Goal: Navigation & Orientation: Find specific page/section

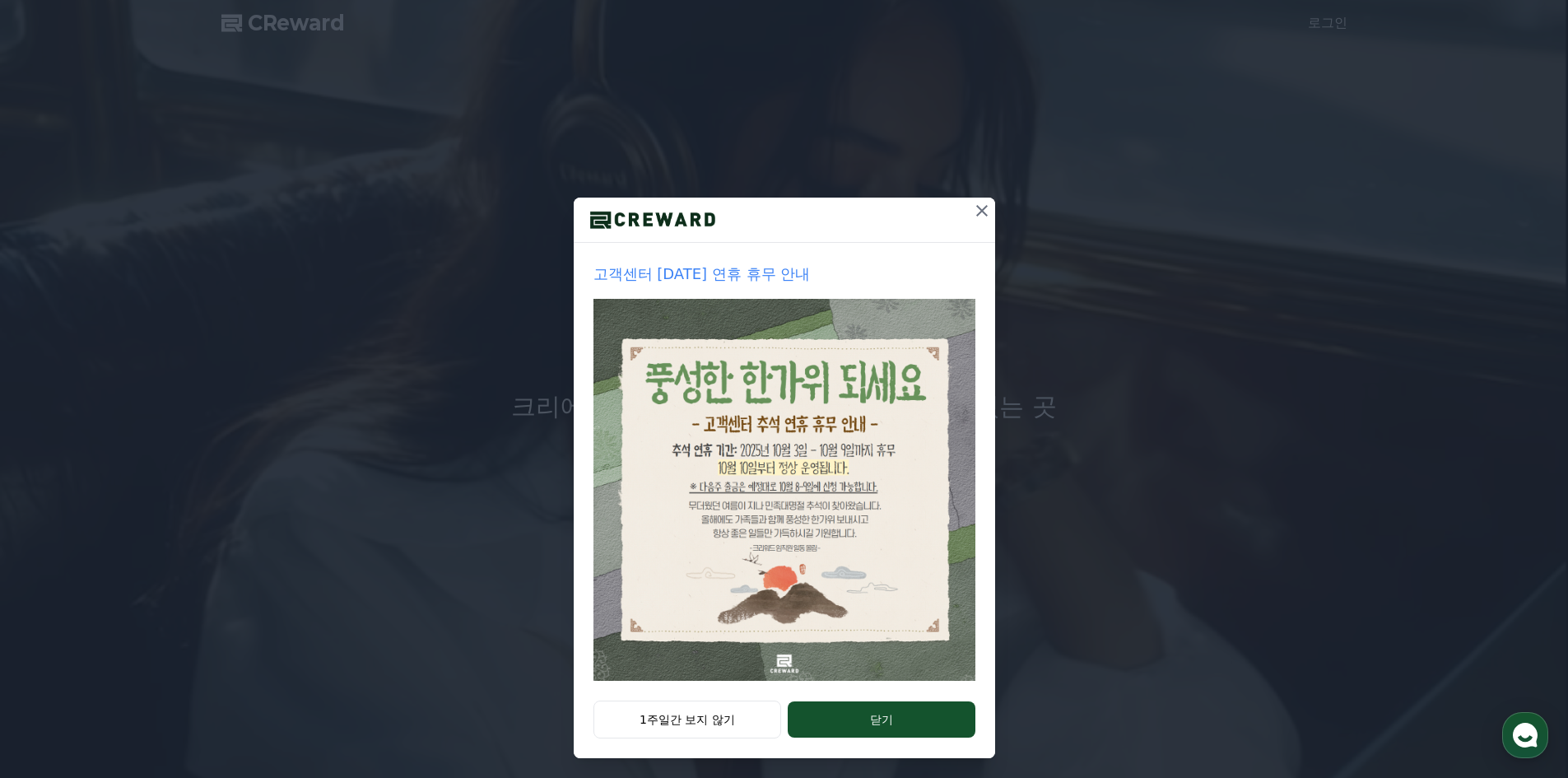
click at [968, 214] on button at bounding box center [982, 211] width 26 height 26
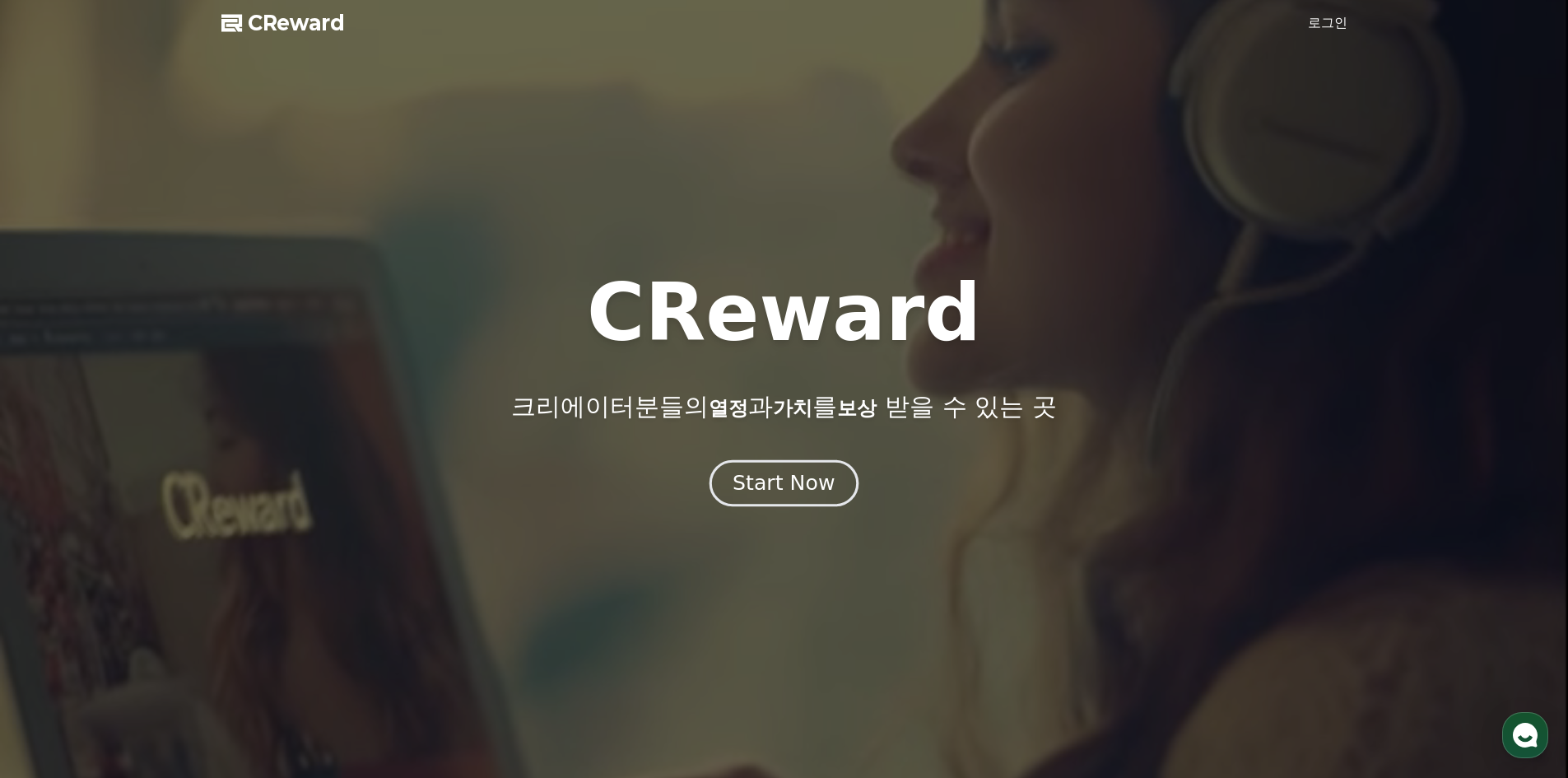
click at [773, 490] on div "Start Now" at bounding box center [784, 483] width 102 height 28
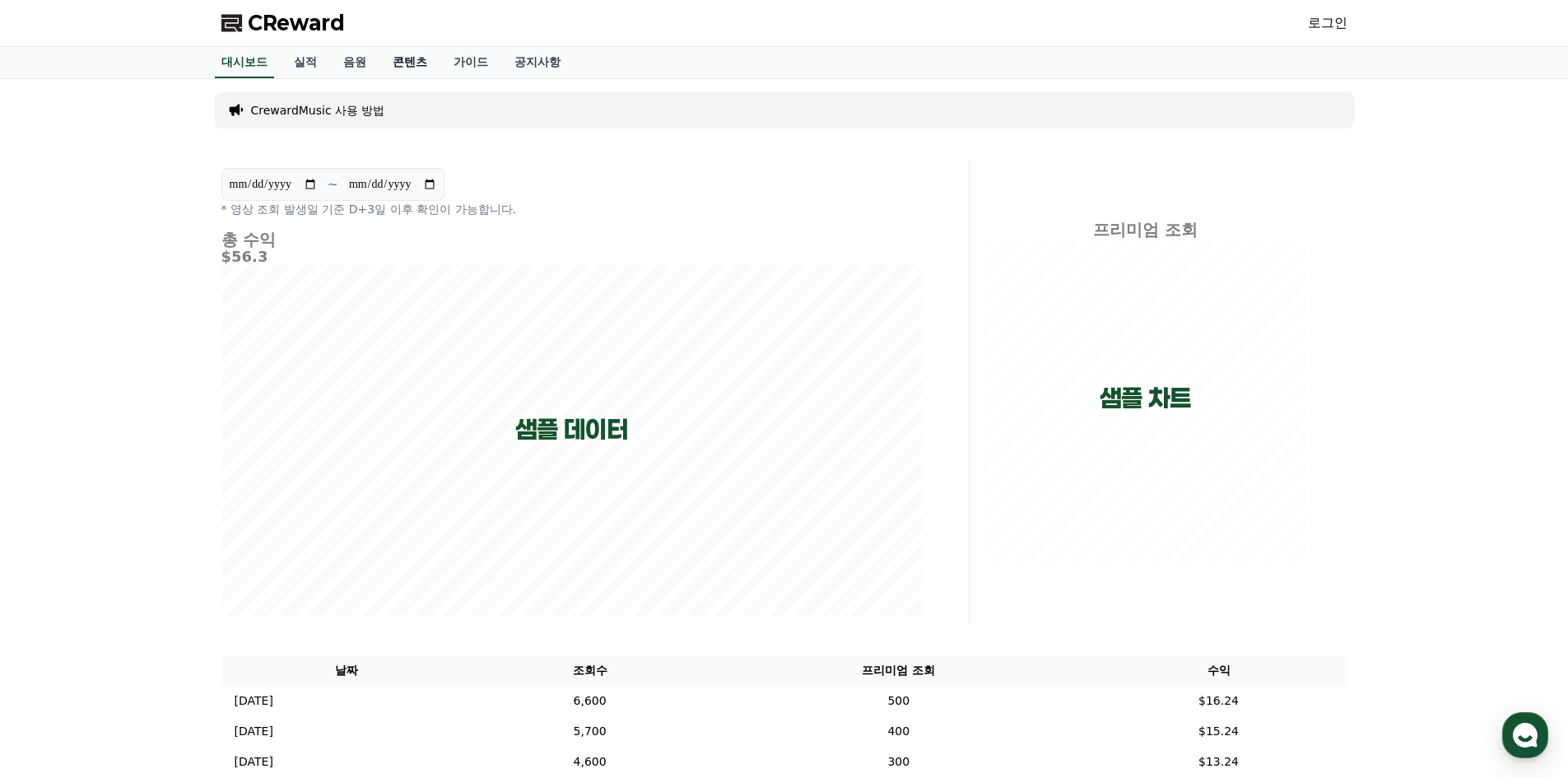
click at [419, 64] on link "콘텐츠" at bounding box center [409, 62] width 61 height 31
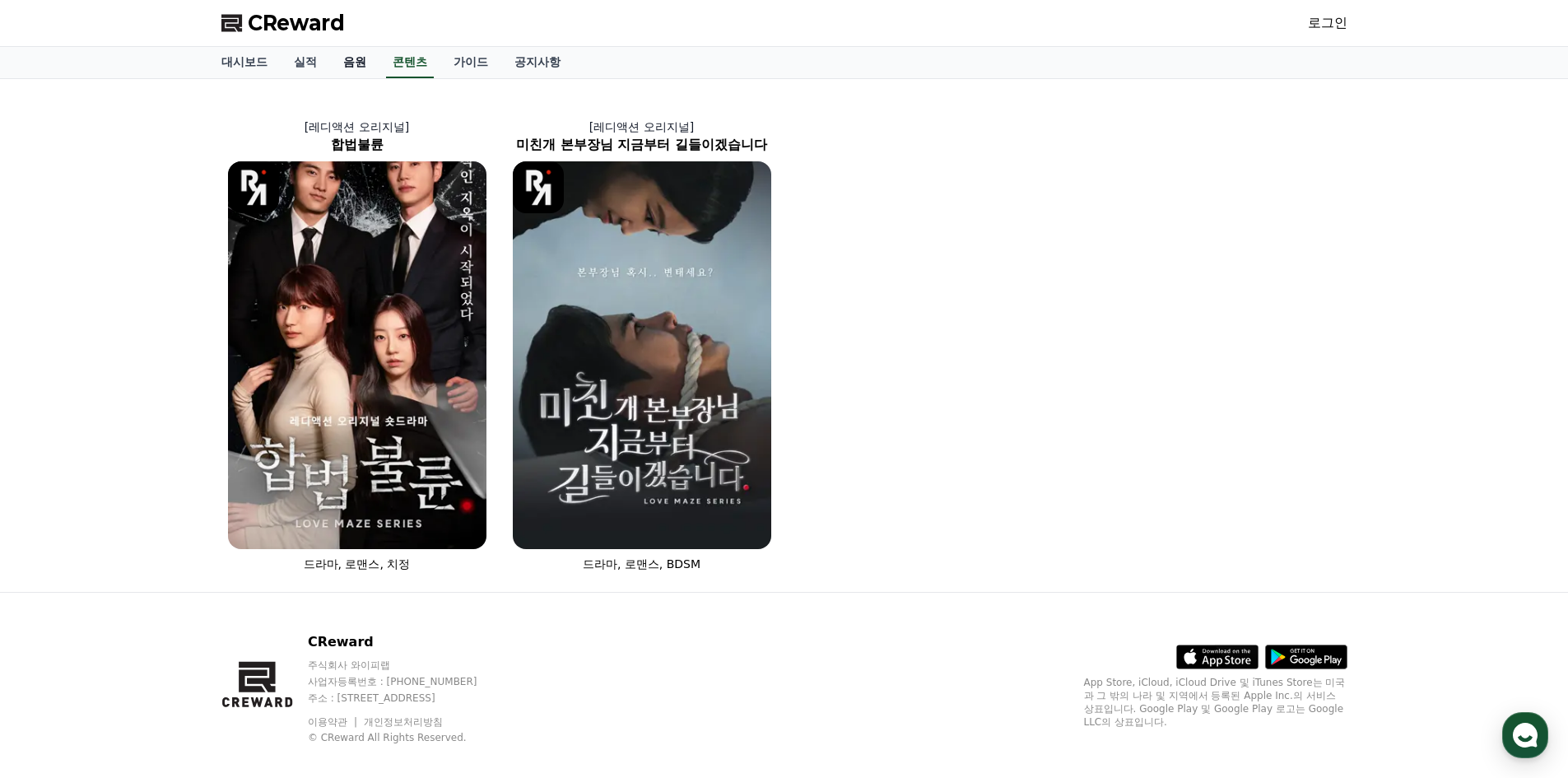
click at [348, 66] on link "음원" at bounding box center [355, 62] width 49 height 31
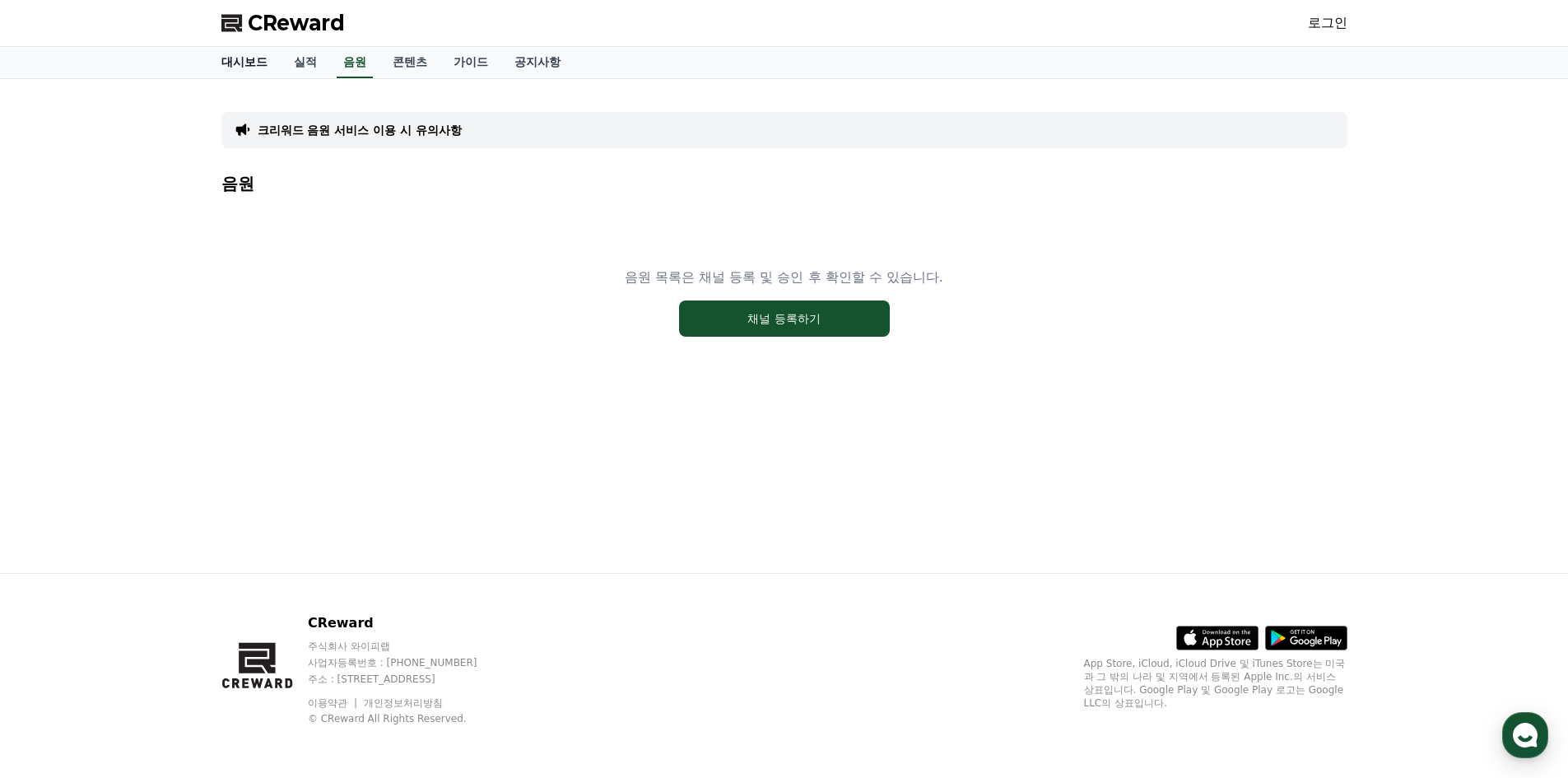
click at [235, 57] on link "대시보드" at bounding box center [244, 62] width 72 height 31
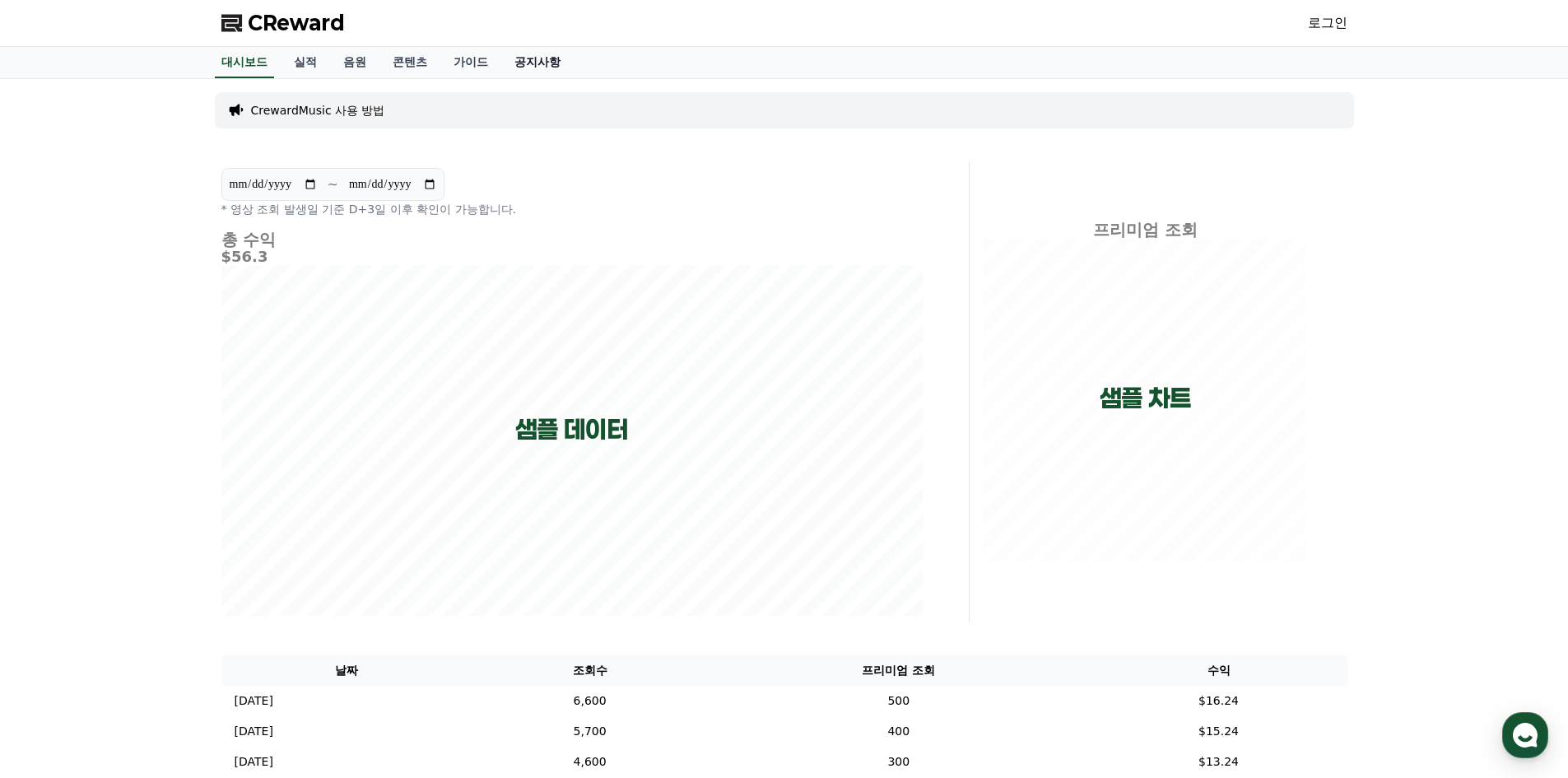
click at [549, 57] on link "공지사항" at bounding box center [537, 62] width 72 height 31
